Goal: Transaction & Acquisition: Purchase product/service

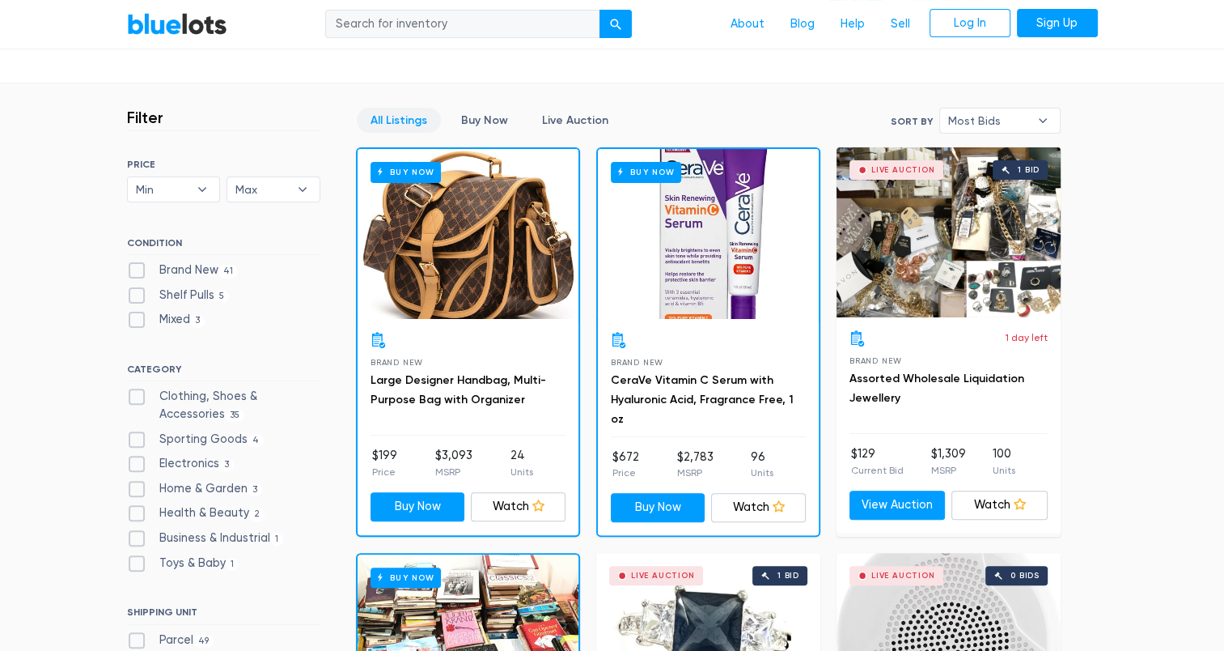
scroll to position [405, 0]
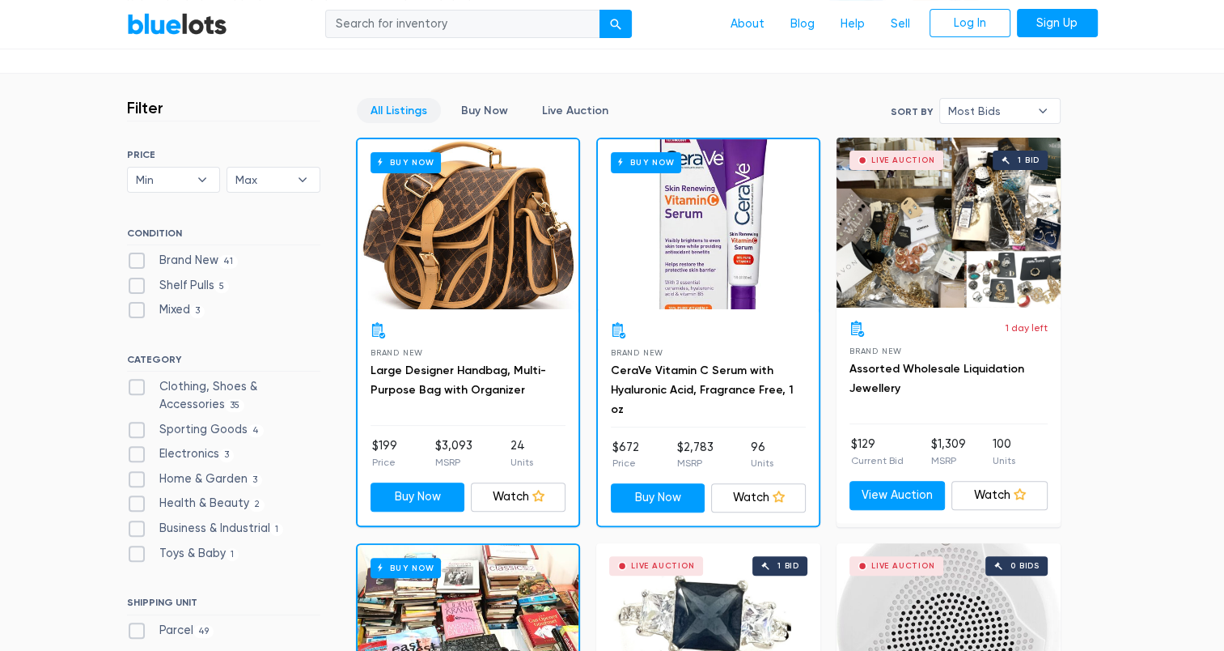
click at [136, 450] on label "Electronics 3" at bounding box center [181, 454] width 108 height 18
click at [136, 450] on input "Electronics 3" at bounding box center [132, 450] width 11 height 11
checkbox input "true"
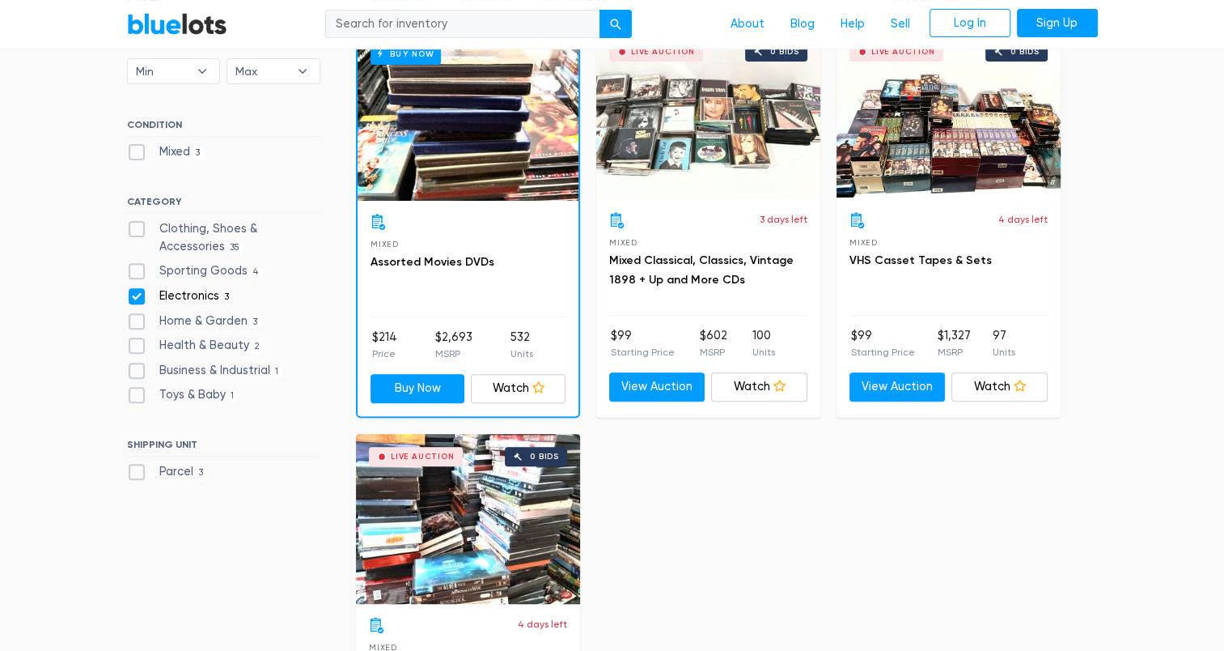
scroll to position [435, 0]
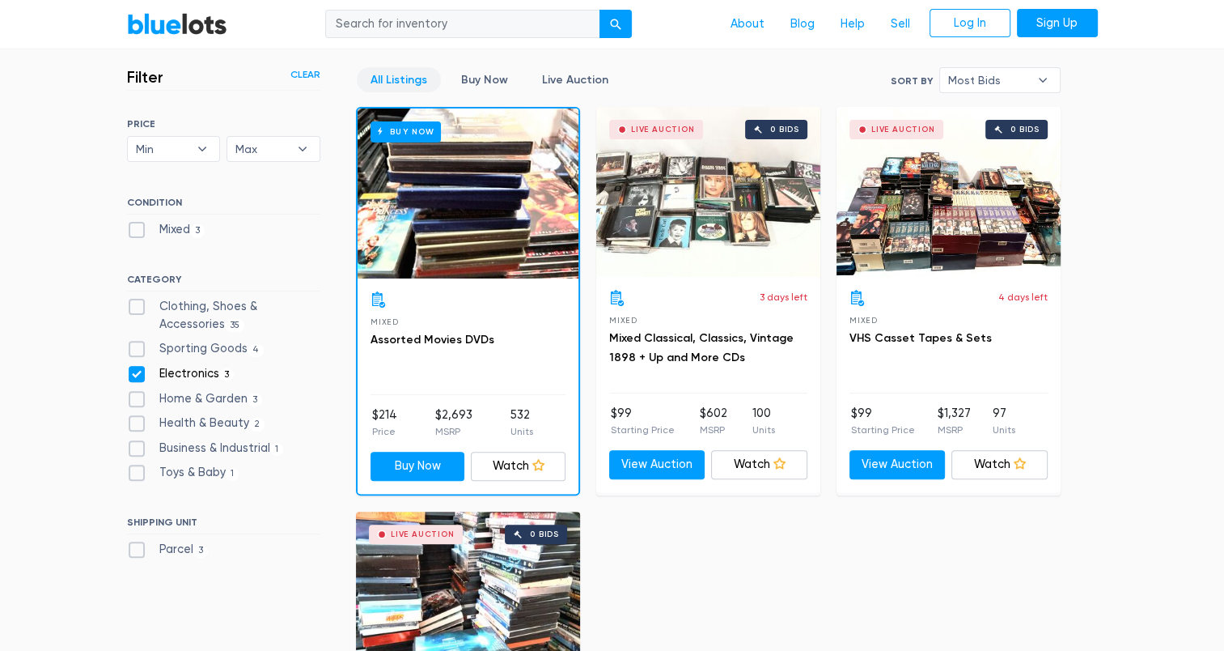
click at [134, 375] on label "Electronics 3" at bounding box center [181, 374] width 108 height 18
click at [134, 375] on input "Electronics 3" at bounding box center [132, 370] width 11 height 11
checkbox input "false"
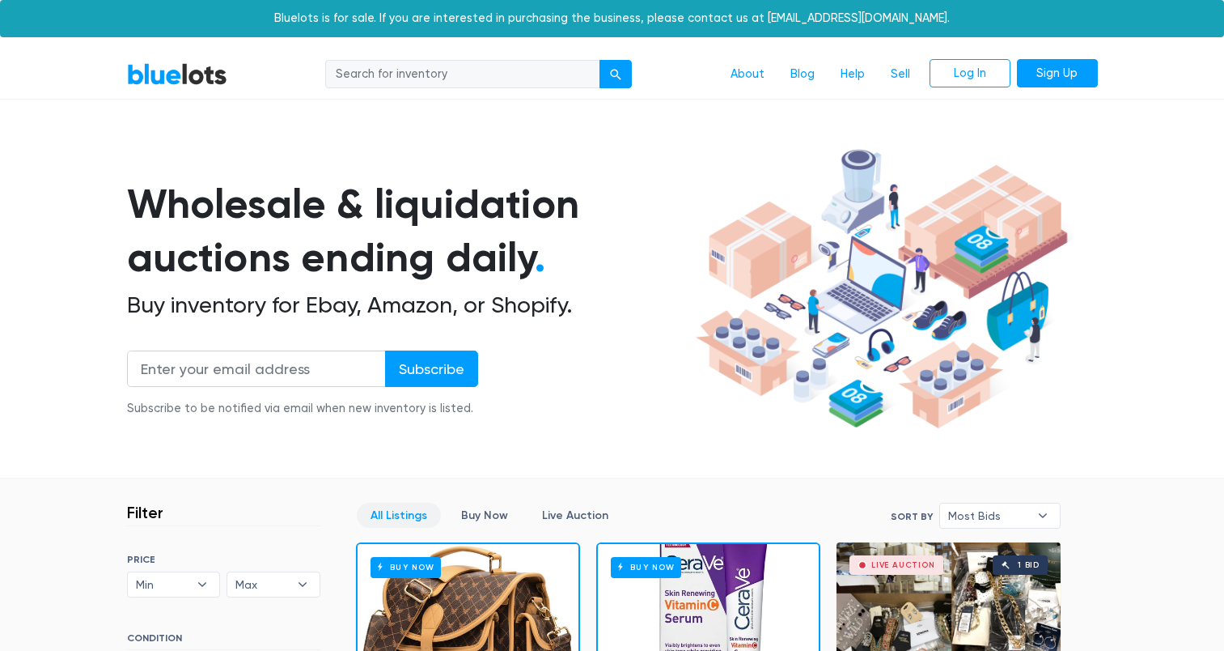
scroll to position [435, 0]
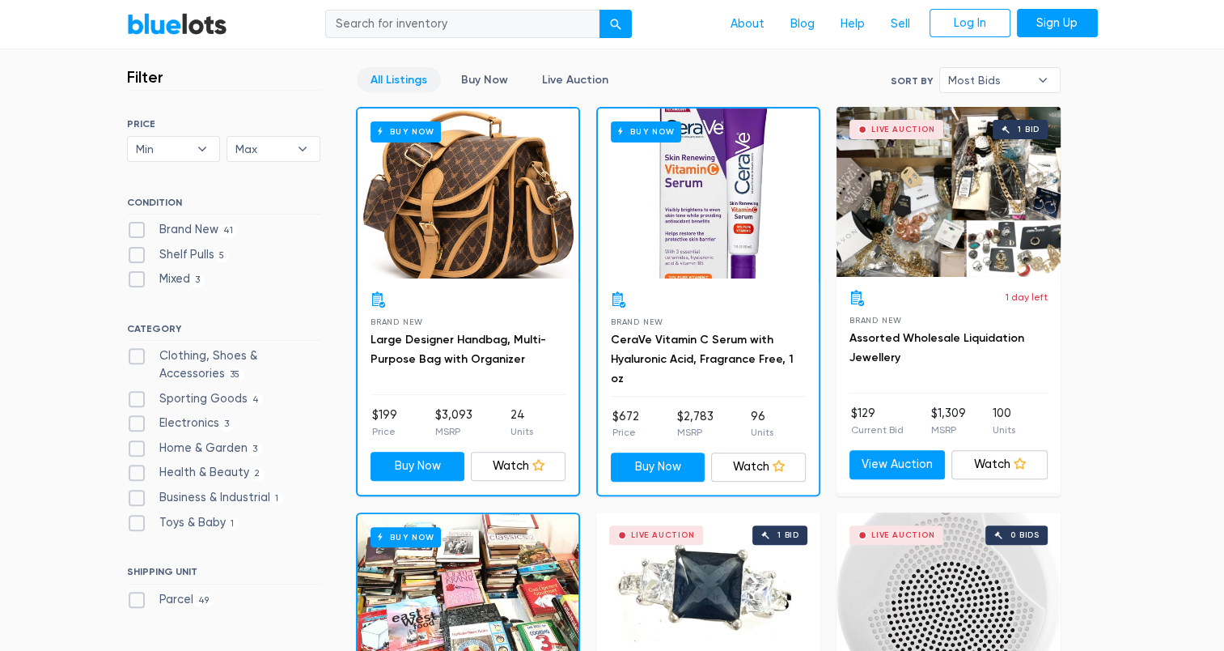
click at [131, 526] on label "Toys & Baby [DEMOGRAPHIC_DATA]" at bounding box center [183, 523] width 112 height 18
click at [131, 524] on Baby"] "Toys & Baby [DEMOGRAPHIC_DATA]" at bounding box center [132, 519] width 11 height 11
checkbox Baby"] "true"
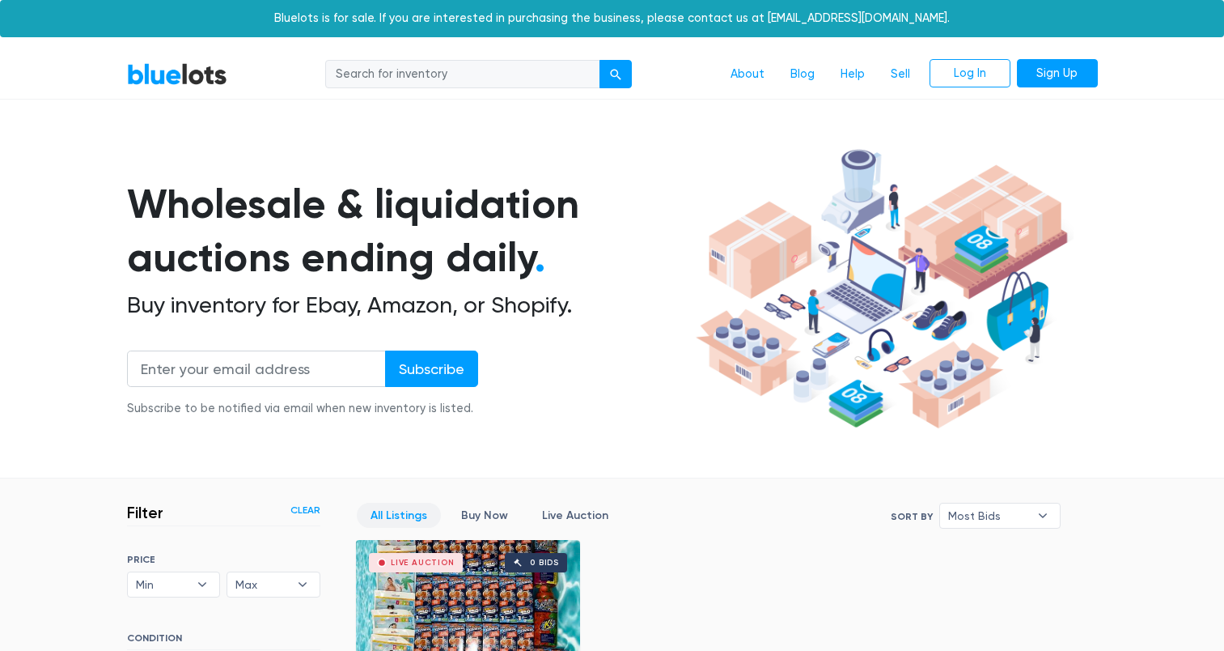
scroll to position [435, 0]
